Goal: Task Accomplishment & Management: Manage account settings

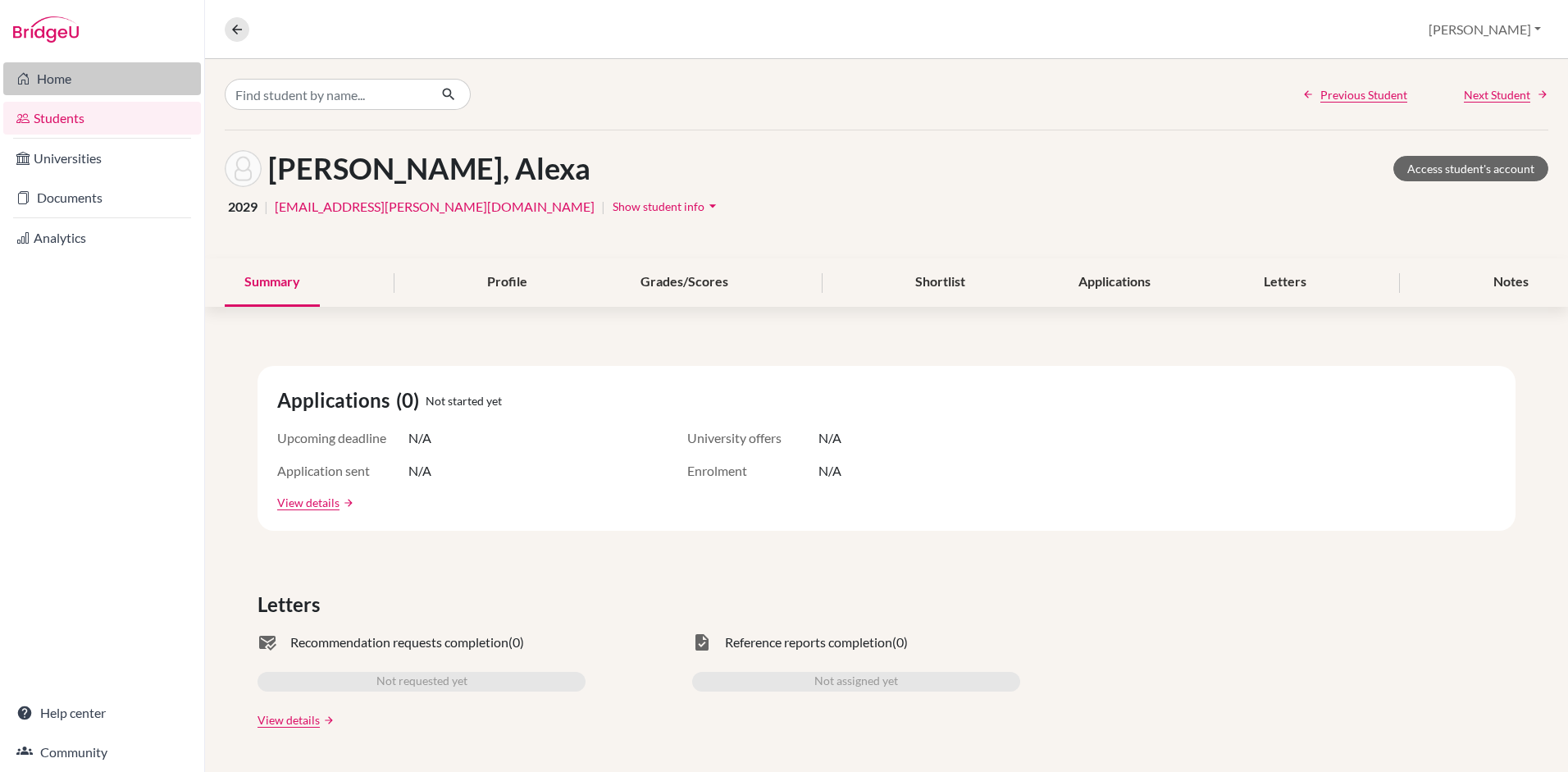
click at [56, 73] on link "Home" at bounding box center [102, 79] width 197 height 33
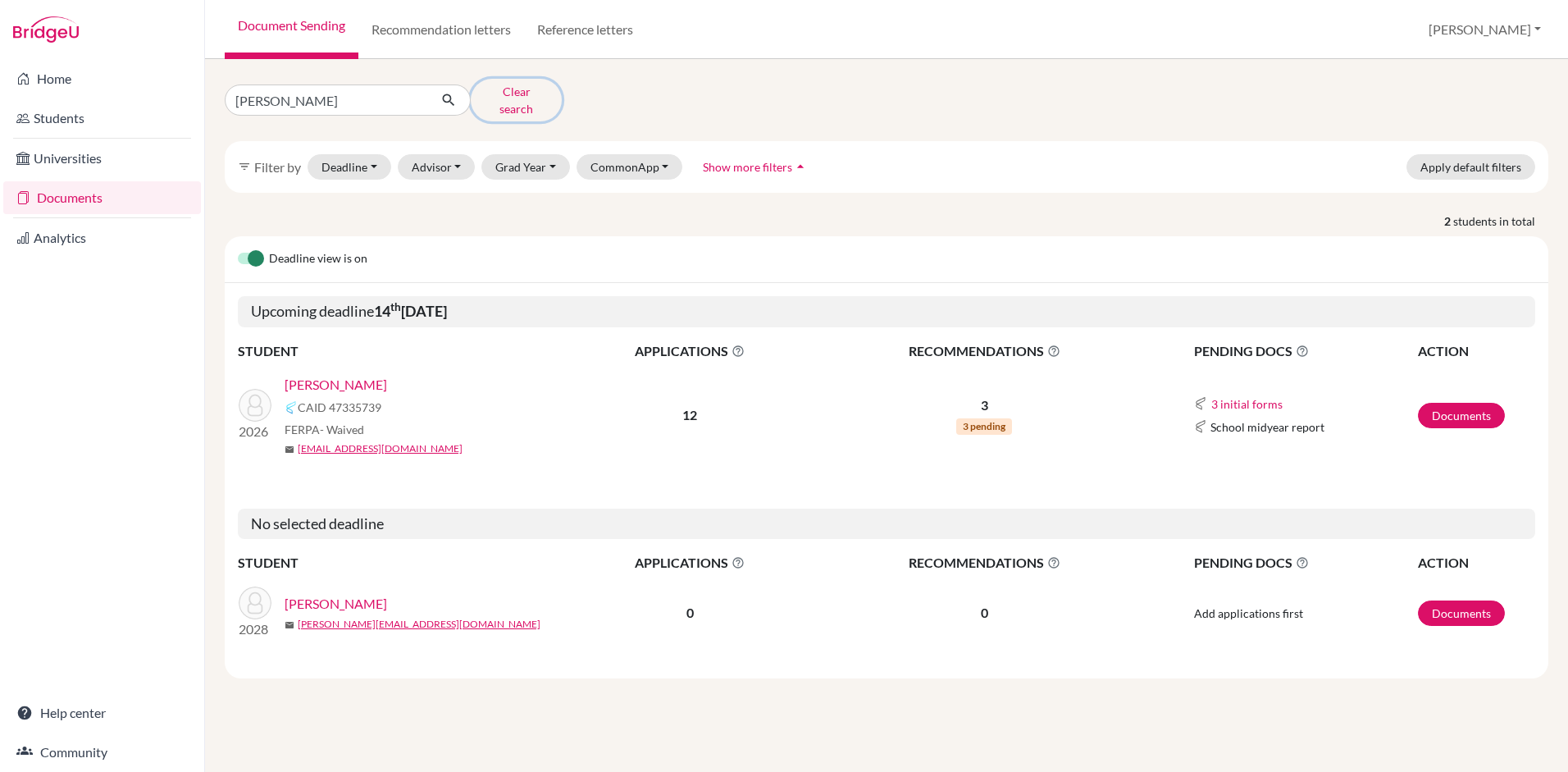
drag, startPoint x: 495, startPoint y: 107, endPoint x: 521, endPoint y: 96, distance: 28.2
click at [521, 96] on button "Clear search" at bounding box center [515, 100] width 91 height 43
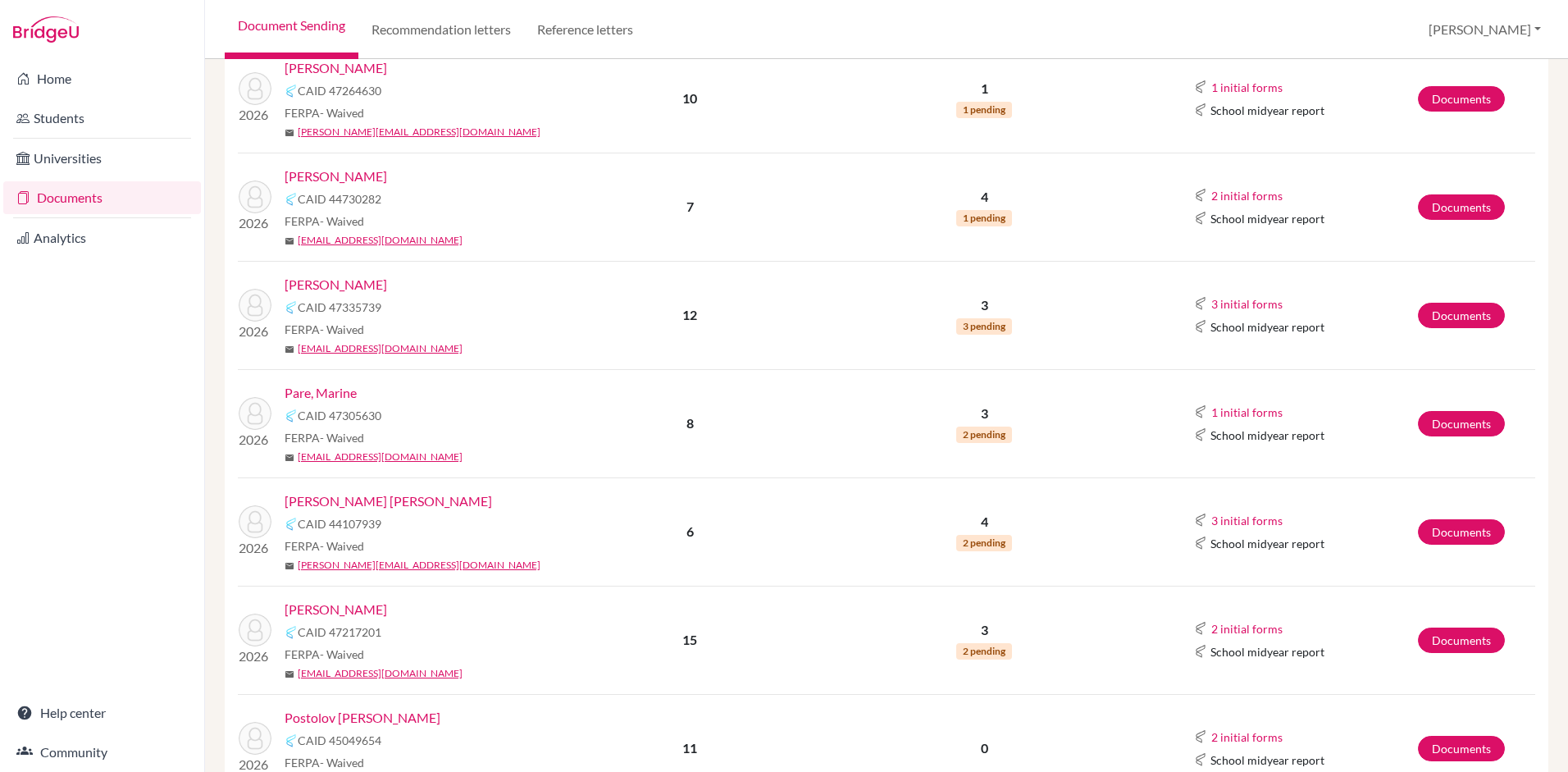
scroll to position [893, 0]
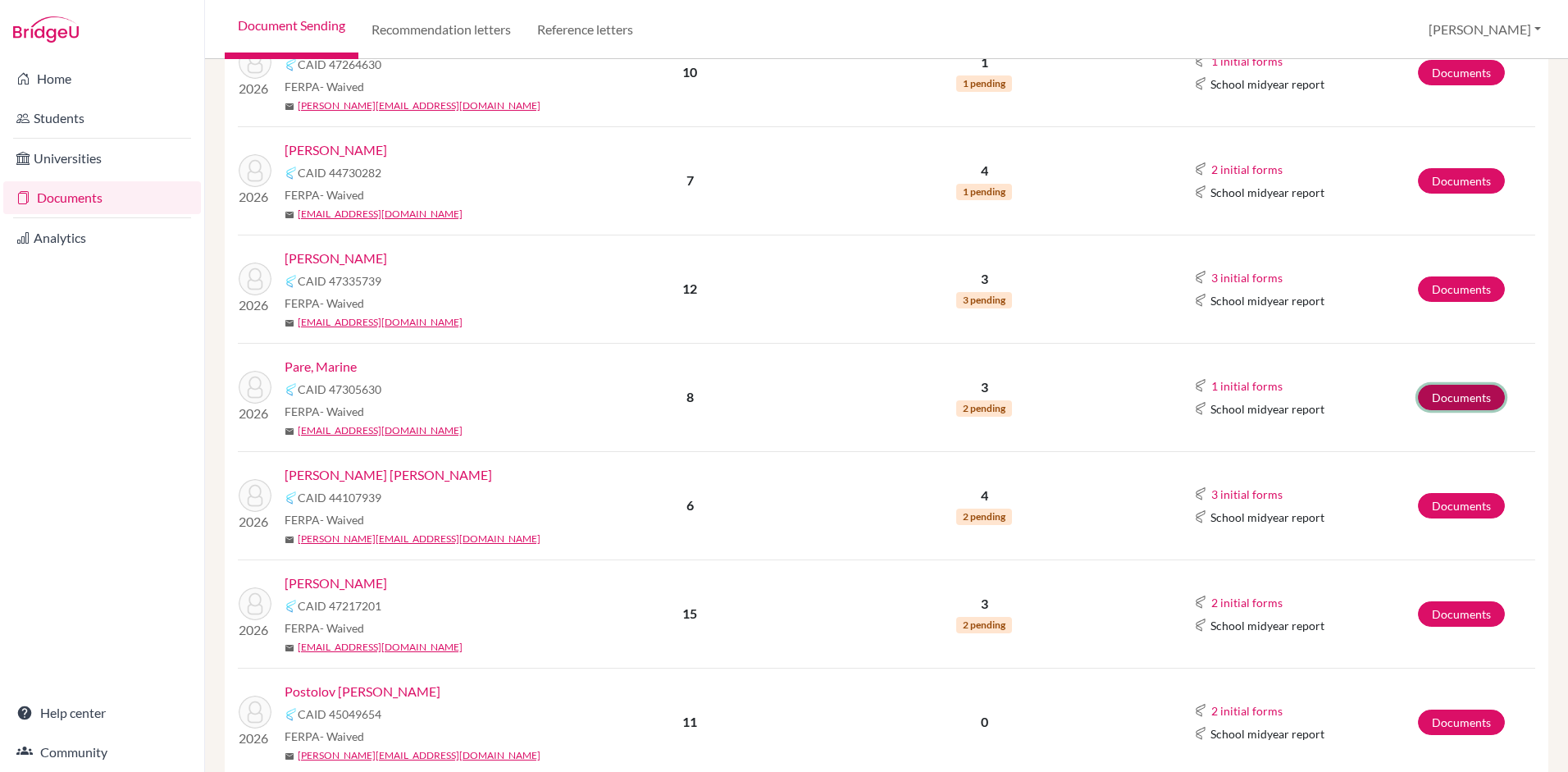
click at [1440, 384] on link "Documents" at bounding box center [1461, 396] width 87 height 25
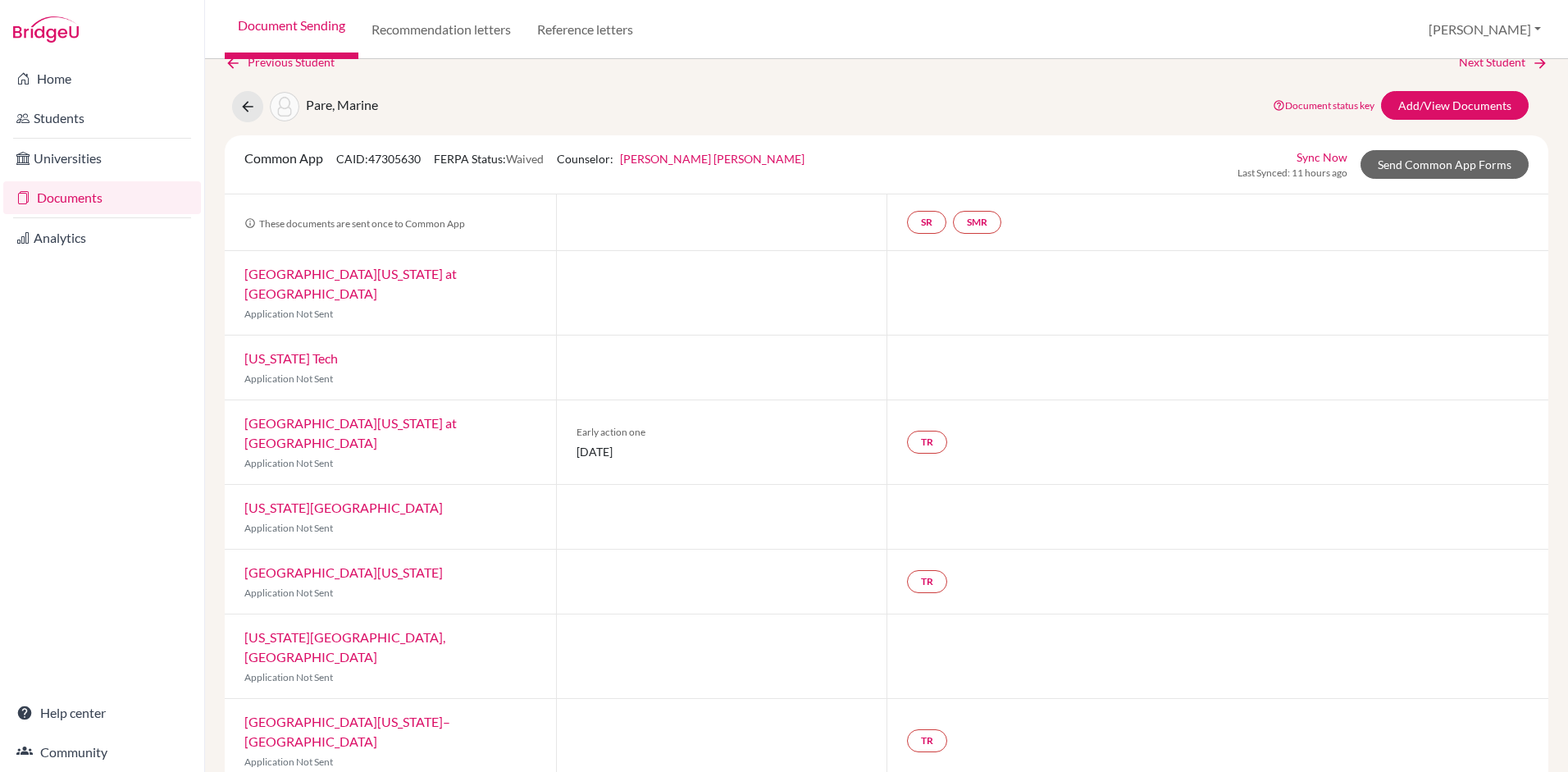
scroll to position [42, 0]
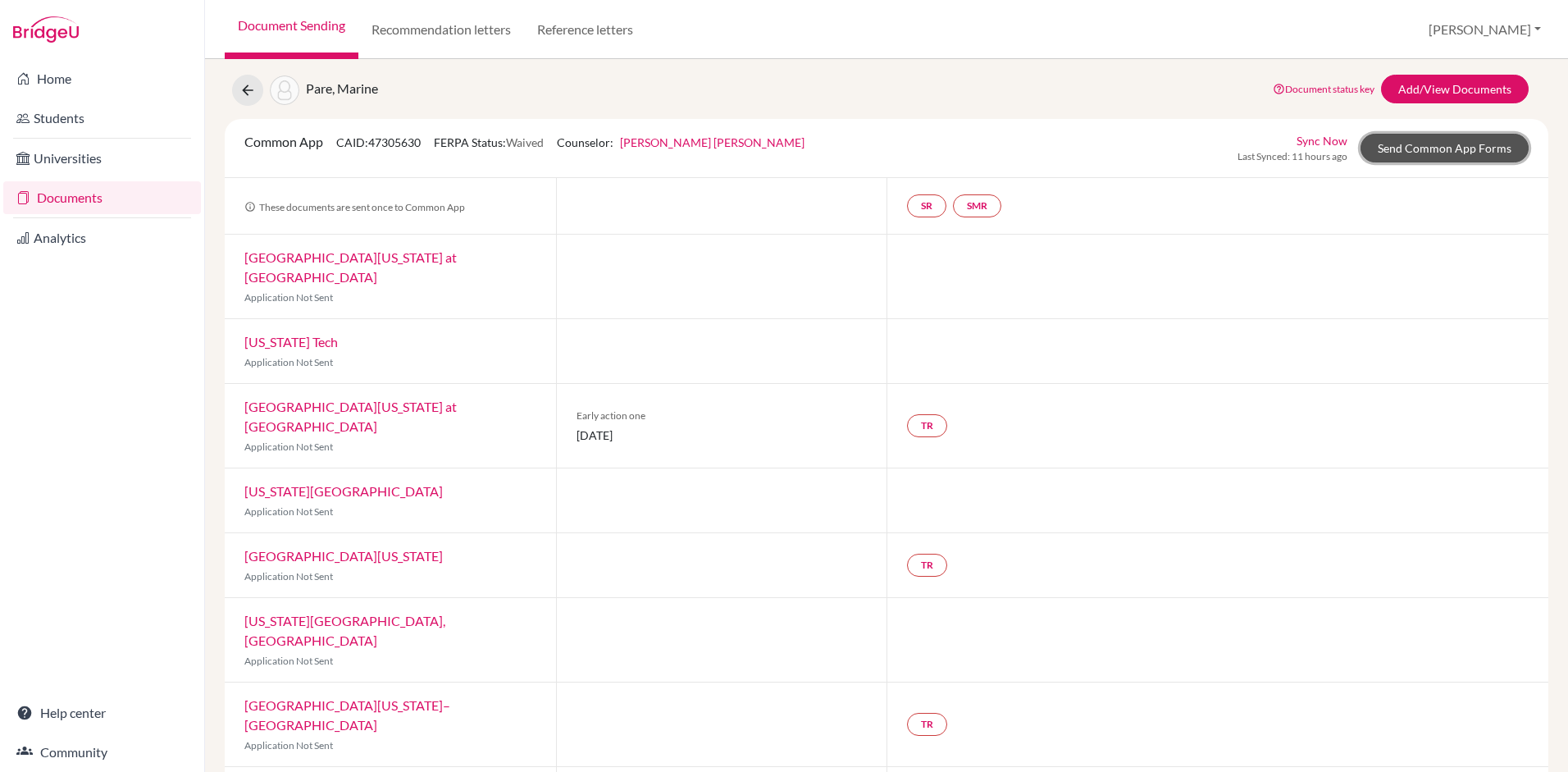
click at [1465, 151] on link "Send Common App Forms" at bounding box center [1444, 148] width 168 height 29
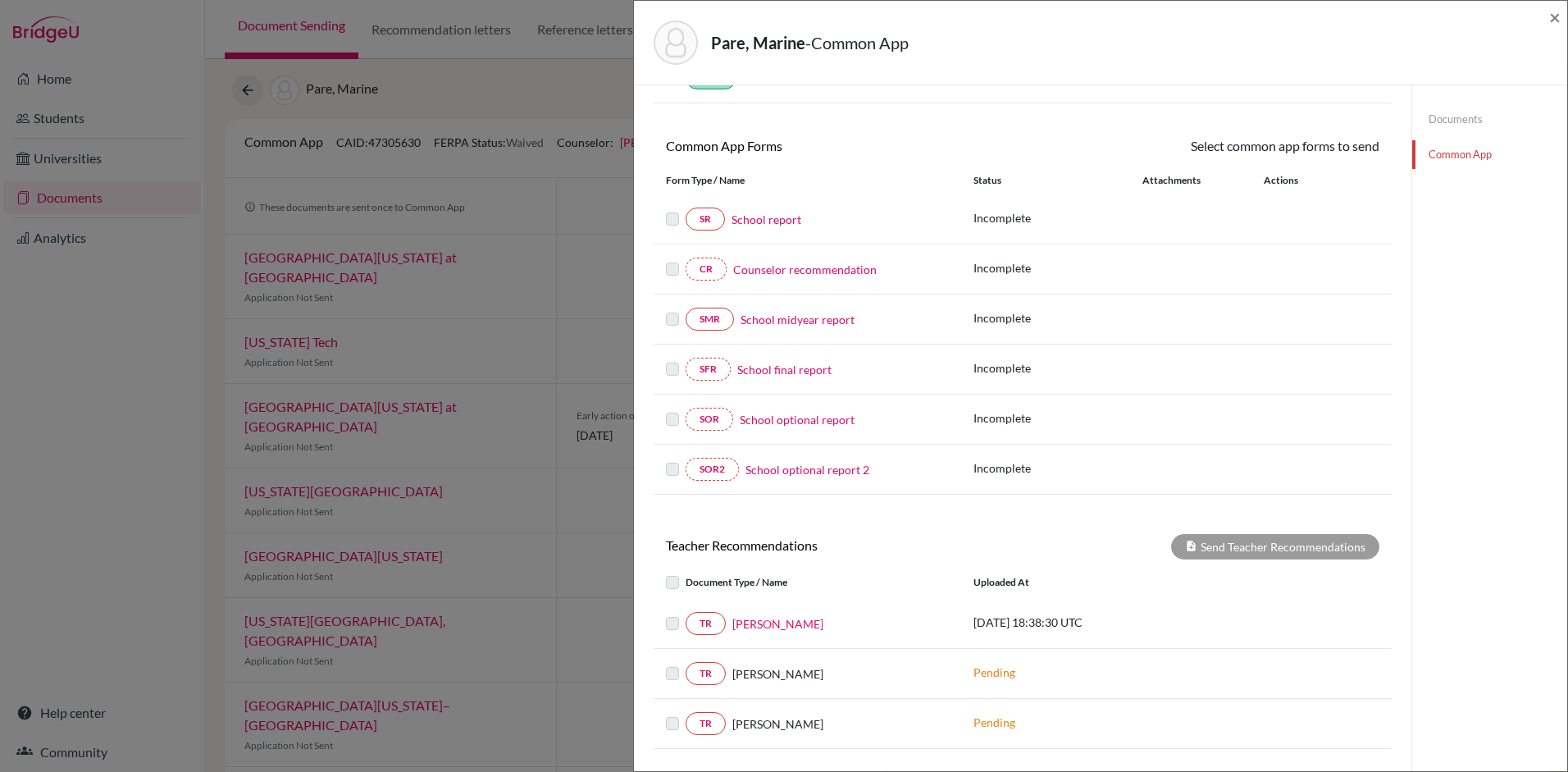
scroll to position [106, 0]
click at [1458, 119] on link "Documents" at bounding box center [1489, 119] width 155 height 29
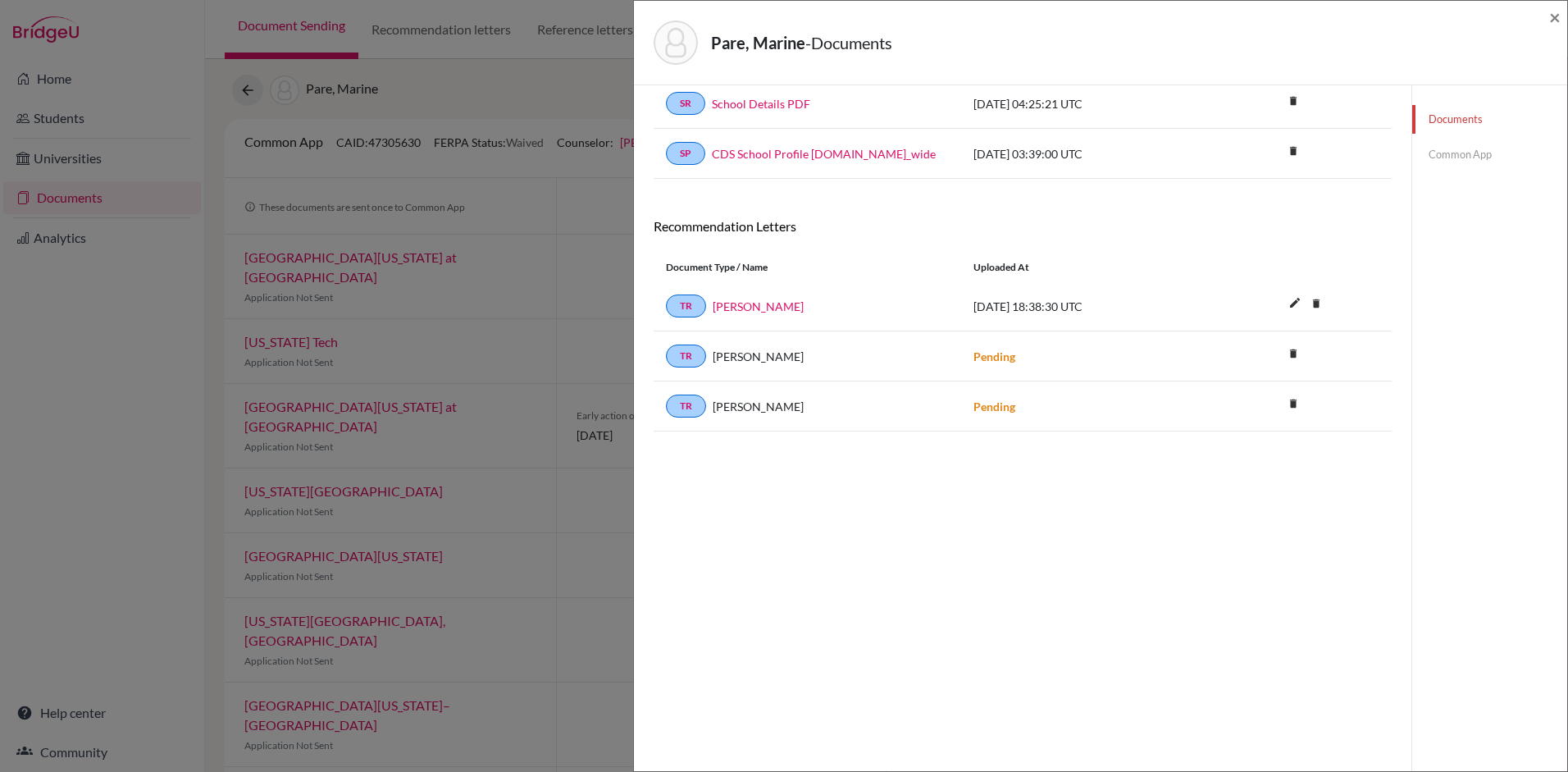
scroll to position [86, 0]
click at [1291, 405] on icon "delete" at bounding box center [1292, 403] width 24 height 24
click at [1233, 489] on button "Delete" at bounding box center [1242, 495] width 75 height 25
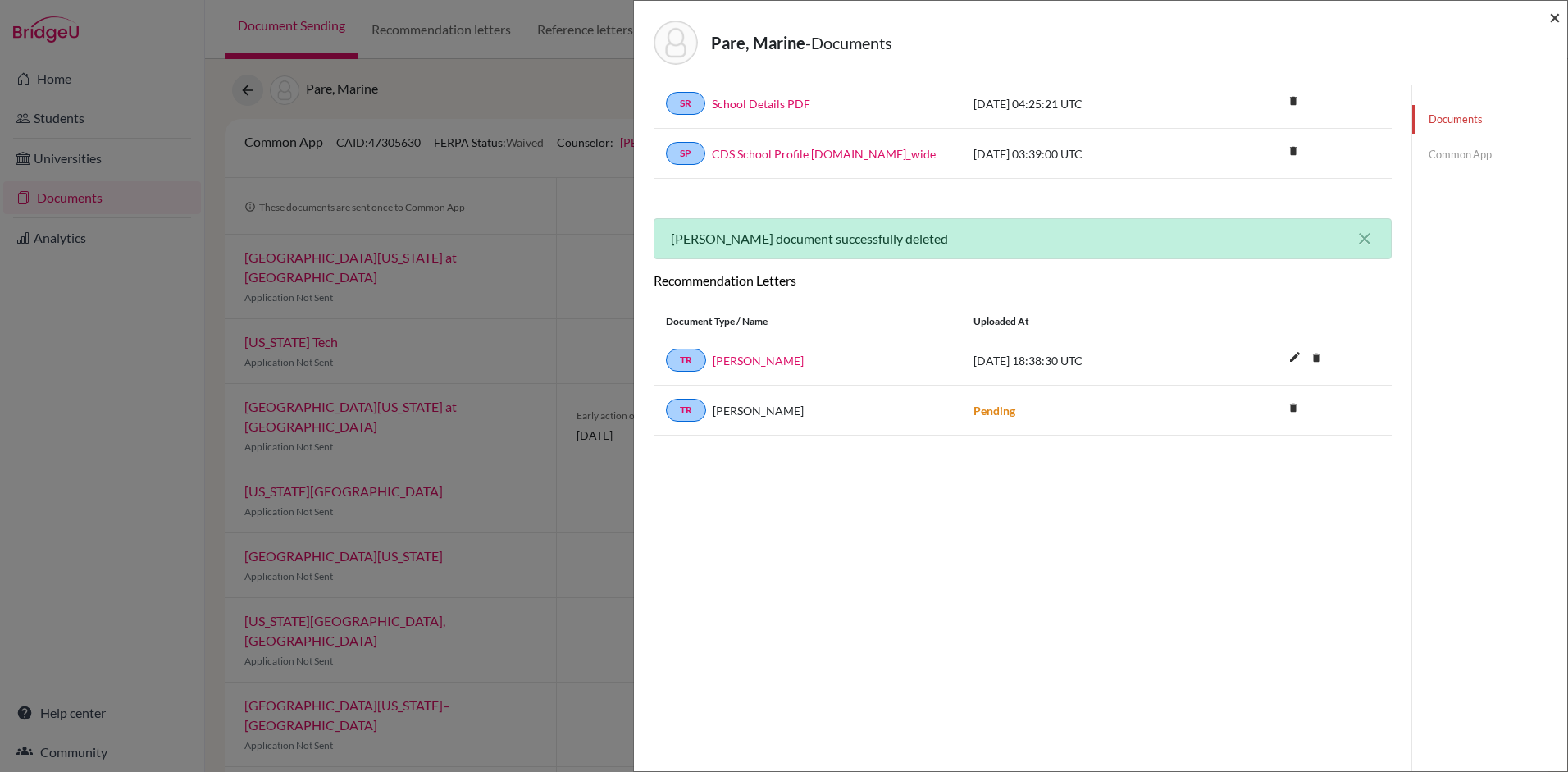
click at [1557, 21] on span "×" at bounding box center [1554, 17] width 11 height 23
